Goal: Information Seeking & Learning: Understand process/instructions

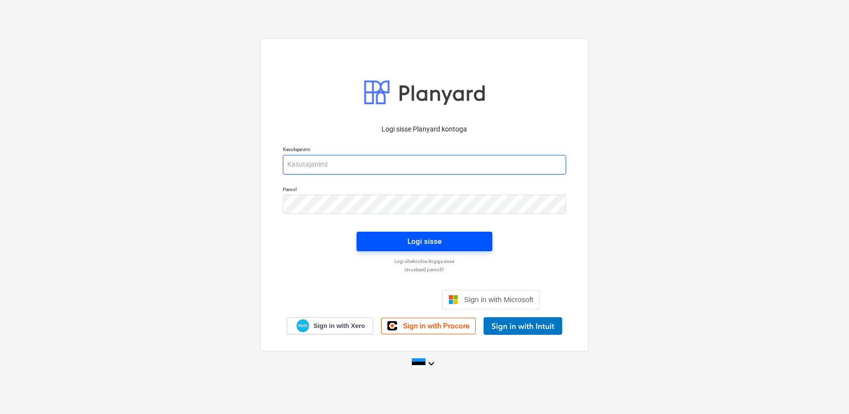
type input "[EMAIL_ADDRESS][DOMAIN_NAME]"
click at [390, 238] on span "Logi sisse" at bounding box center [425, 241] width 112 height 13
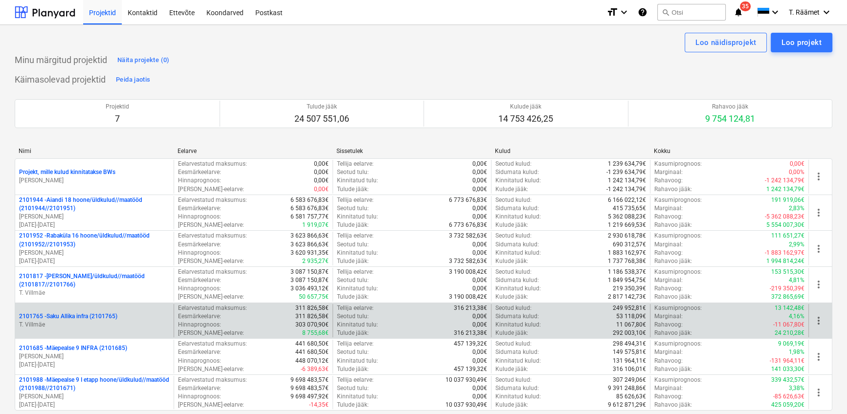
scroll to position [88, 0]
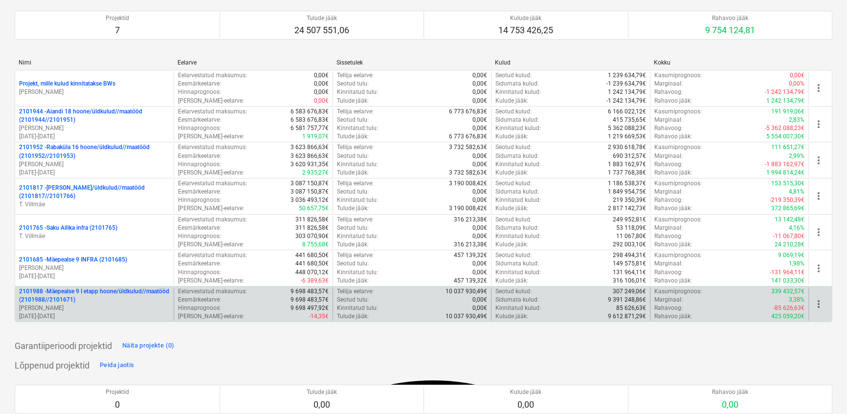
click at [91, 299] on p "2101988 - Mäepealse 9 I etapp hoone/üldkulud//maatööd (2101988//2101671)" at bounding box center [94, 295] width 151 height 17
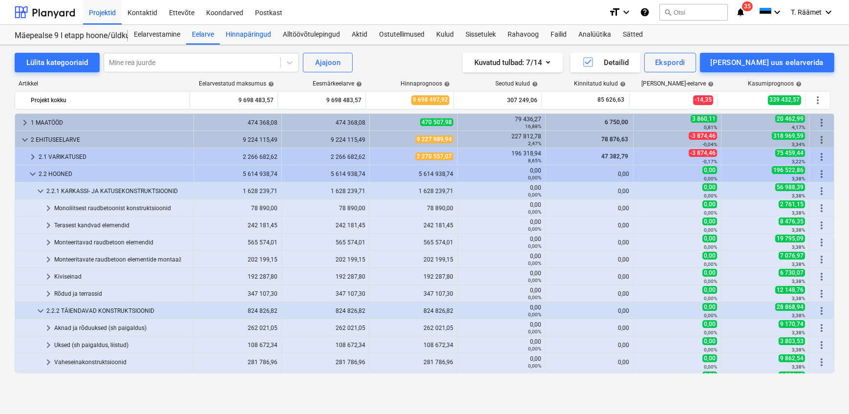
click at [246, 35] on div "Hinnapäringud" at bounding box center [248, 35] width 57 height 20
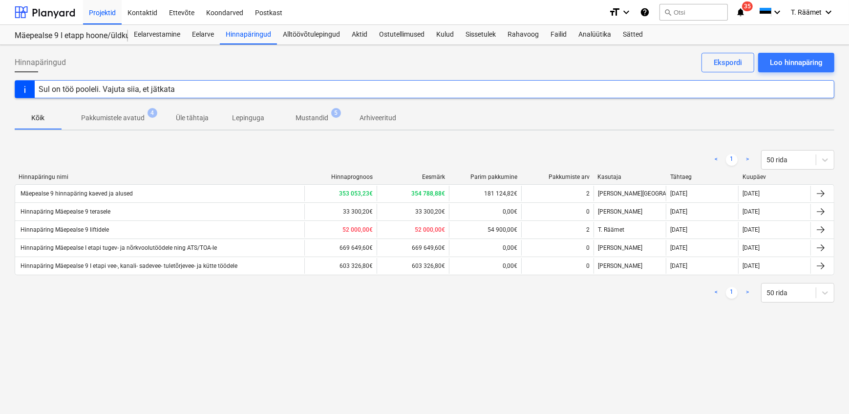
click at [84, 232] on div "Hinnapäring Mäepealse 9 liftidele" at bounding box center [64, 229] width 90 height 7
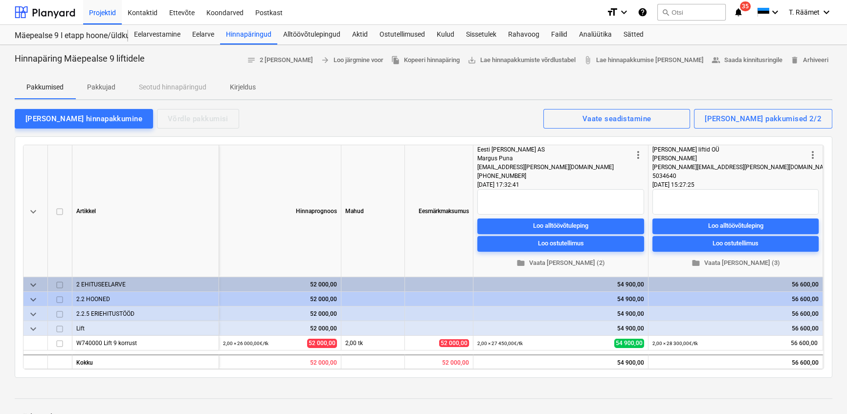
click at [243, 88] on p "Kirjeldus" at bounding box center [243, 87] width 26 height 10
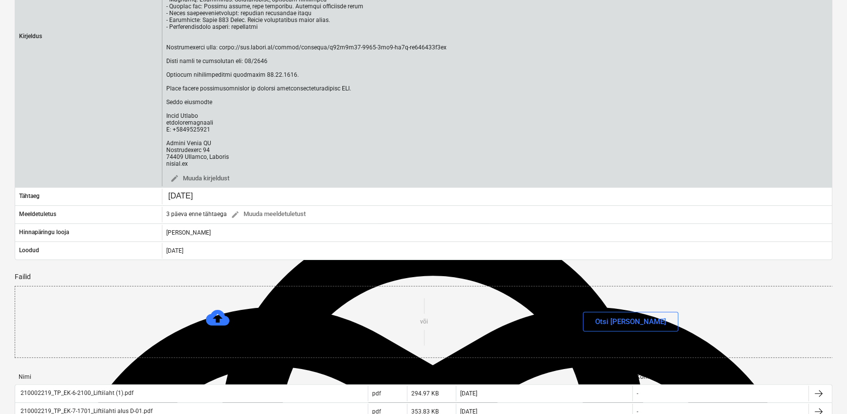
scroll to position [266, 0]
